Goal: Task Accomplishment & Management: Manage account settings

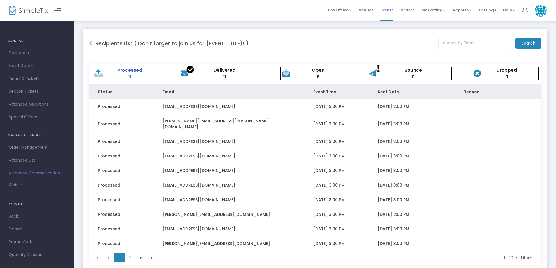
click at [386, 10] on span "Events" at bounding box center [386, 10] width 13 height 15
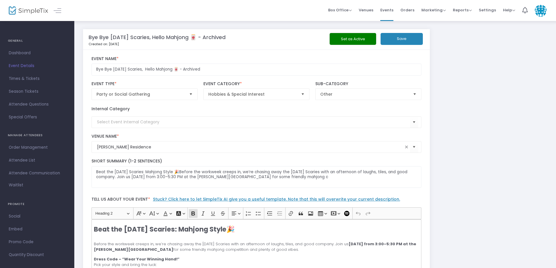
click at [21, 66] on span "Event Details" at bounding box center [37, 66] width 57 height 8
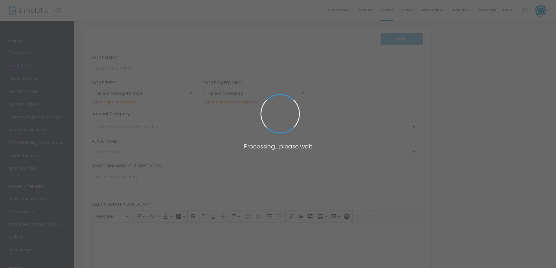
type input "Bye Bye [DATE] Scaries, Hello Mahjong 🀄 - Archived"
type textarea "Beat the [DATE] Scaries: Mahjong Style 🎉Before the workweek creeps in, we’re ch…"
type input "Buy Tickets"
type input "[PERSON_NAME] Residence"
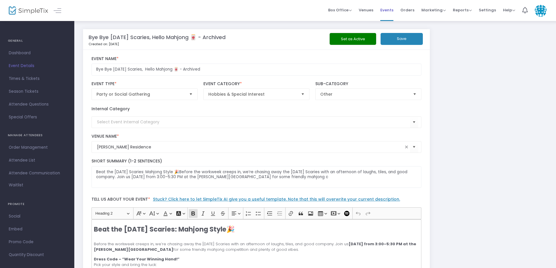
click at [389, 10] on span "Events" at bounding box center [386, 10] width 13 height 15
